Goal: Navigation & Orientation: Find specific page/section

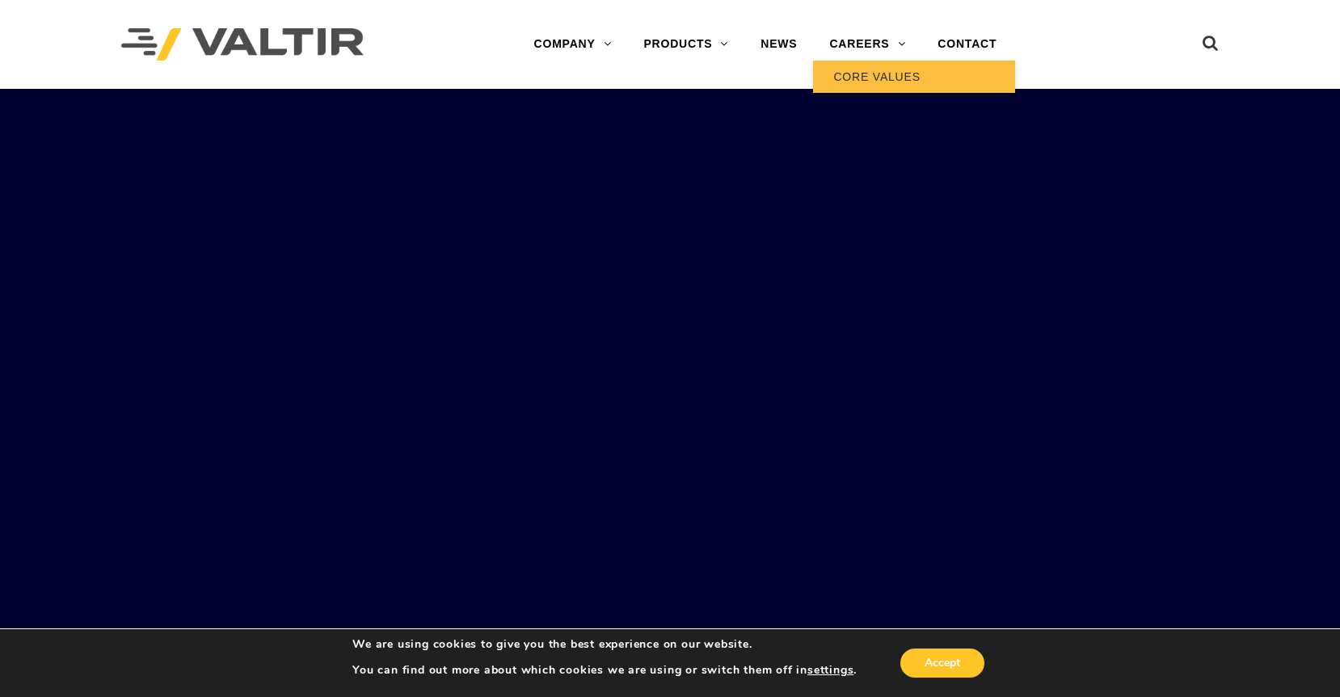
click at [878, 78] on link "CORE VALUES" at bounding box center [914, 77] width 202 height 32
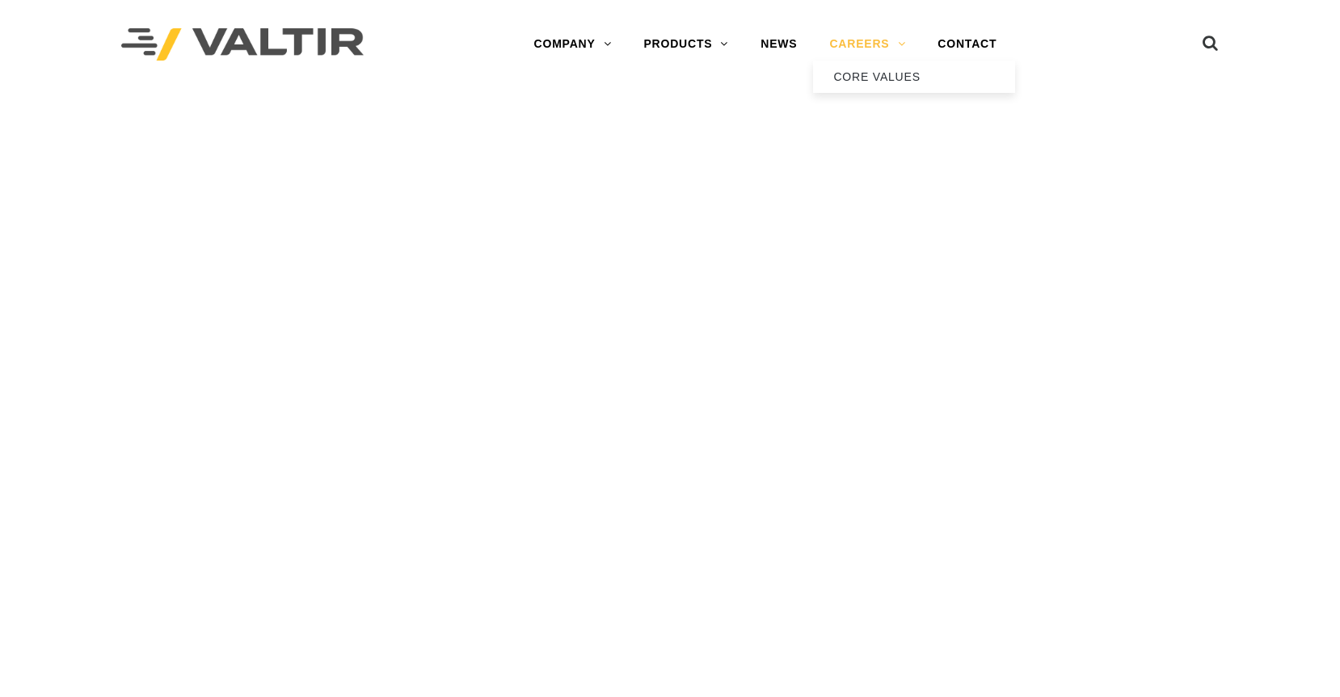
click at [874, 42] on link "CAREERS" at bounding box center [867, 44] width 108 height 32
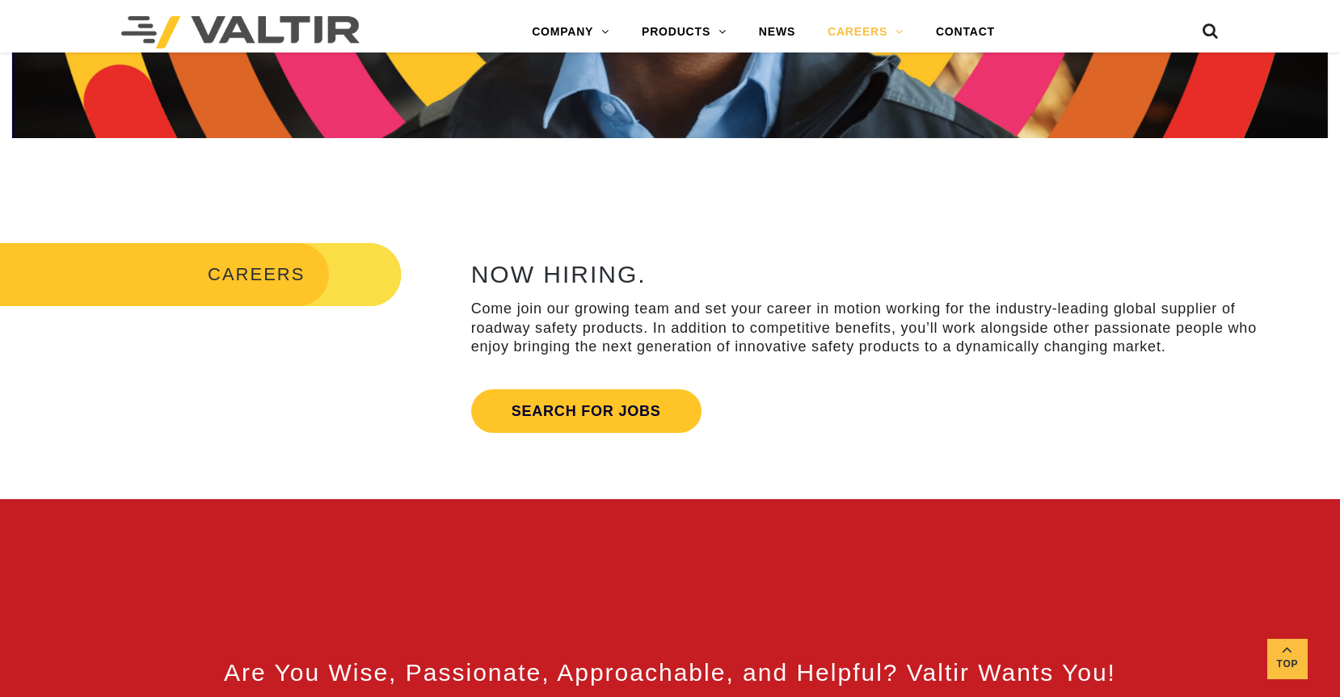
scroll to position [594, 0]
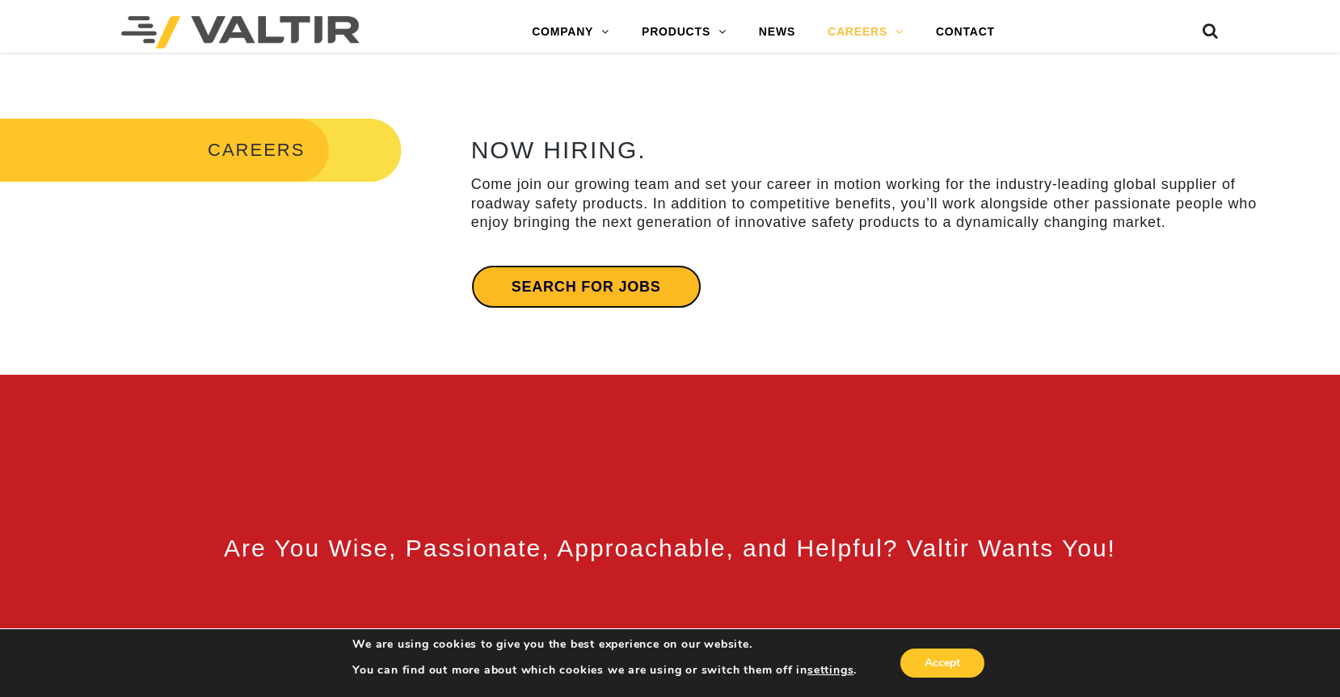
click at [667, 298] on link "Search for jobs" at bounding box center [586, 287] width 230 height 44
